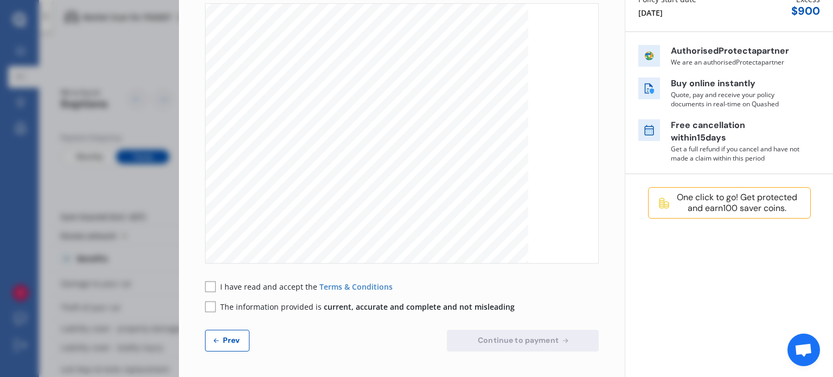
scroll to position [4760, 0]
click at [209, 288] on rect at bounding box center [210, 286] width 11 height 11
click at [215, 305] on rect at bounding box center [210, 306] width 11 height 11
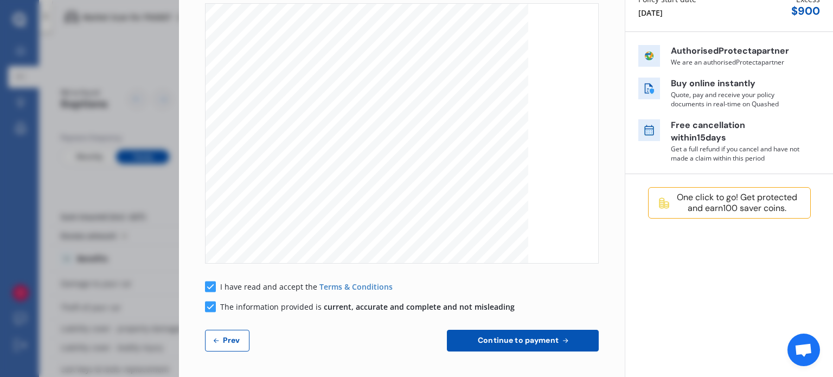
click at [508, 342] on span "Continue to payment" at bounding box center [518, 340] width 85 height 9
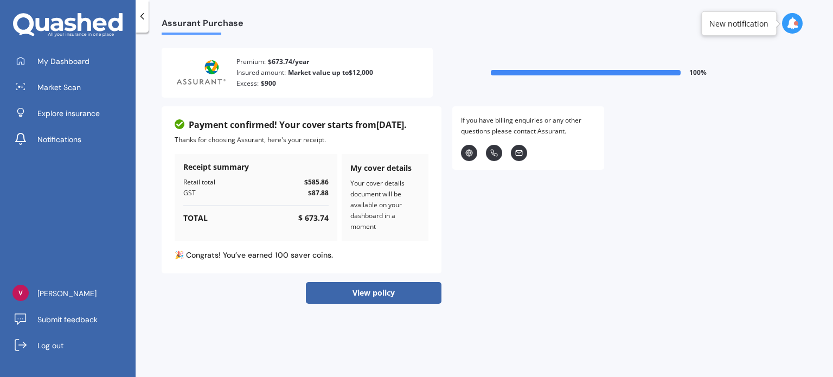
click at [378, 292] on button "View policy" at bounding box center [374, 293] width 136 height 22
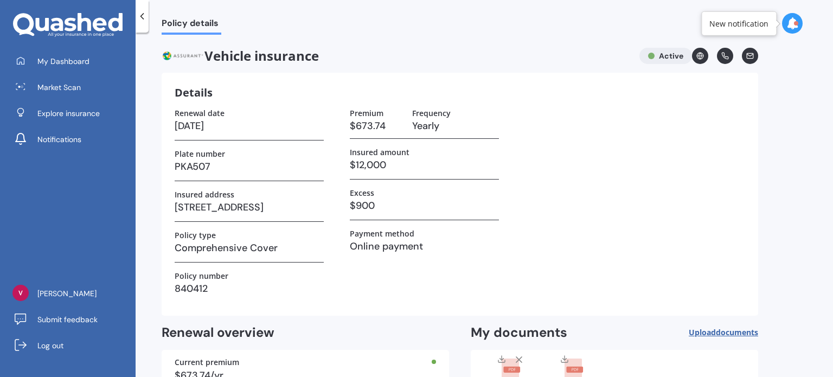
click at [790, 22] on icon at bounding box center [793, 23] width 12 height 12
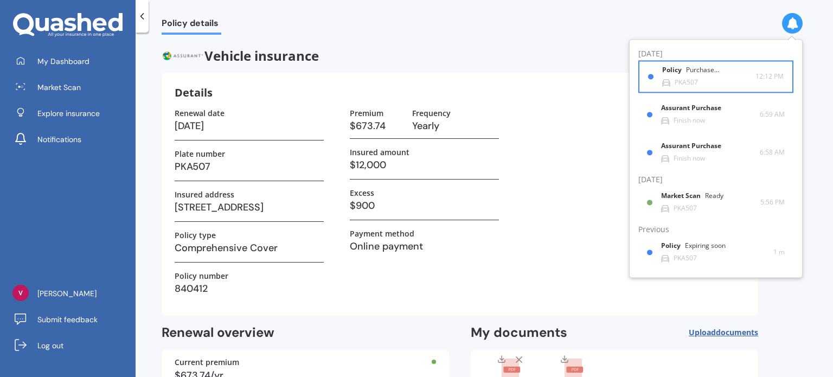
click at [696, 80] on div "PKA507" at bounding box center [686, 83] width 23 height 8
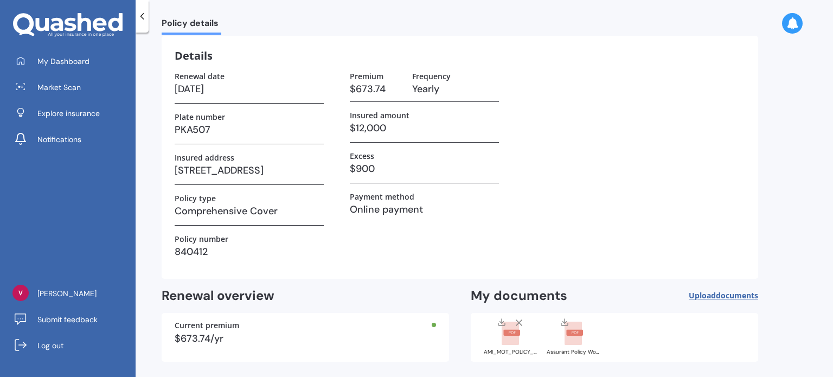
scroll to position [25, 0]
